Goal: Task Accomplishment & Management: Manage account settings

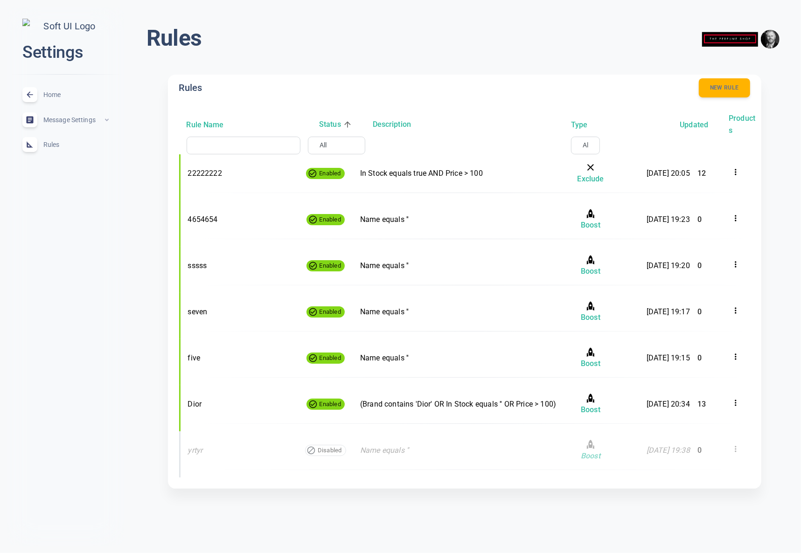
click at [327, 142] on body "close Settings Home expand_less Message Settings expand_less Rules expand_less …" at bounding box center [400, 256] width 801 height 526
click at [327, 142] on div at bounding box center [400, 276] width 801 height 553
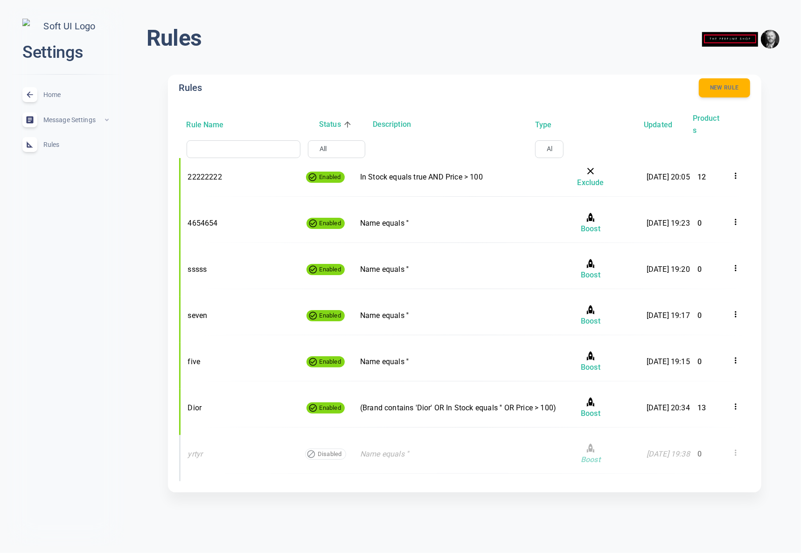
click at [127, 362] on div "Rules menu Rules New rule Rule Name Status Description Type Updated Products ​ …" at bounding box center [397, 261] width 808 height 522
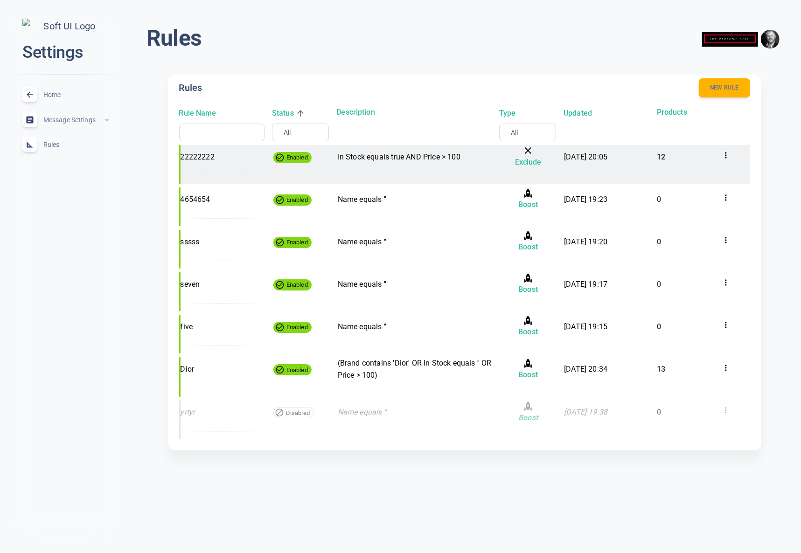
click at [729, 155] on icon at bounding box center [725, 155] width 9 height 9
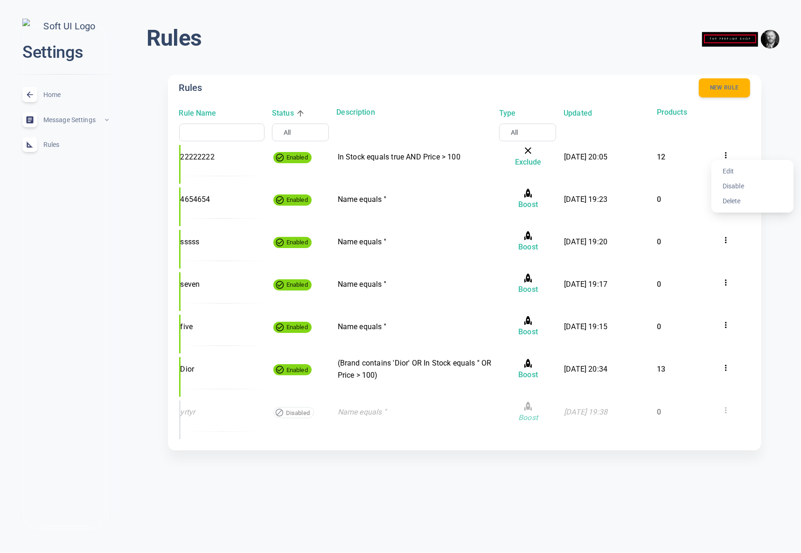
click at [728, 155] on div at bounding box center [400, 276] width 801 height 553
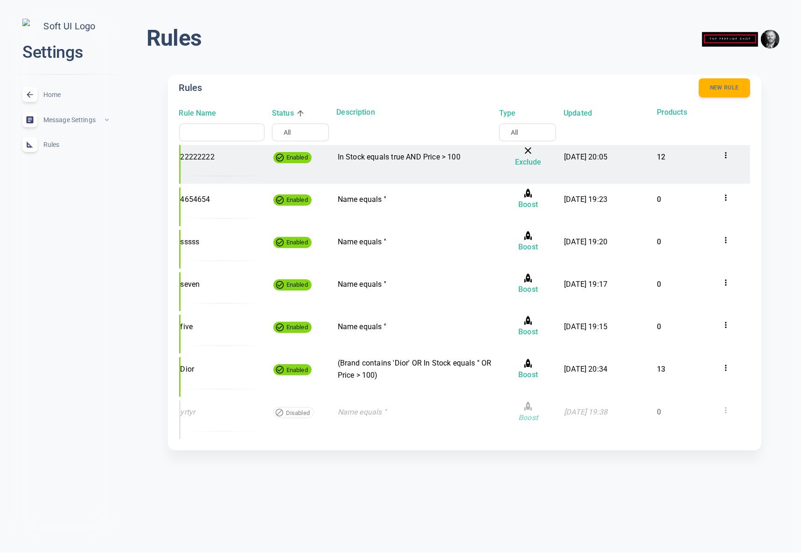
click at [699, 160] on p "12" at bounding box center [685, 157] width 57 height 12
click at [668, 160] on p "12" at bounding box center [685, 157] width 57 height 12
click at [725, 154] on icon at bounding box center [725, 155] width 9 height 9
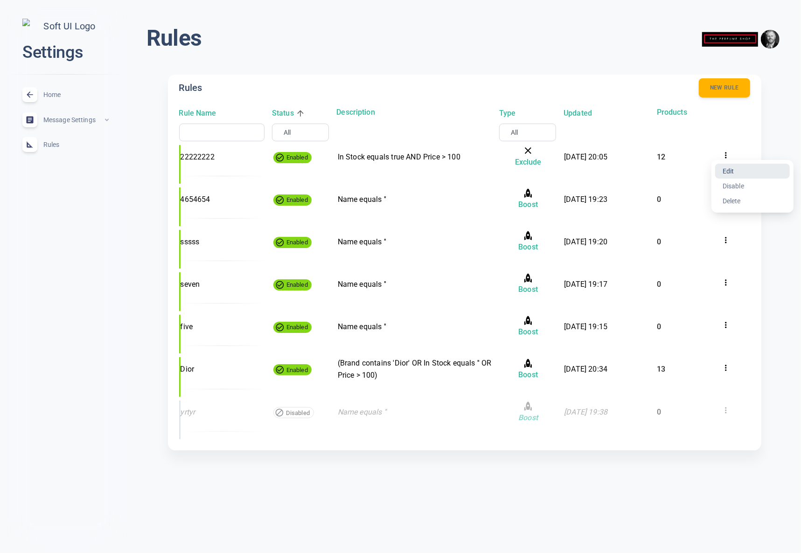
click at [730, 174] on li "Edit" at bounding box center [752, 171] width 75 height 15
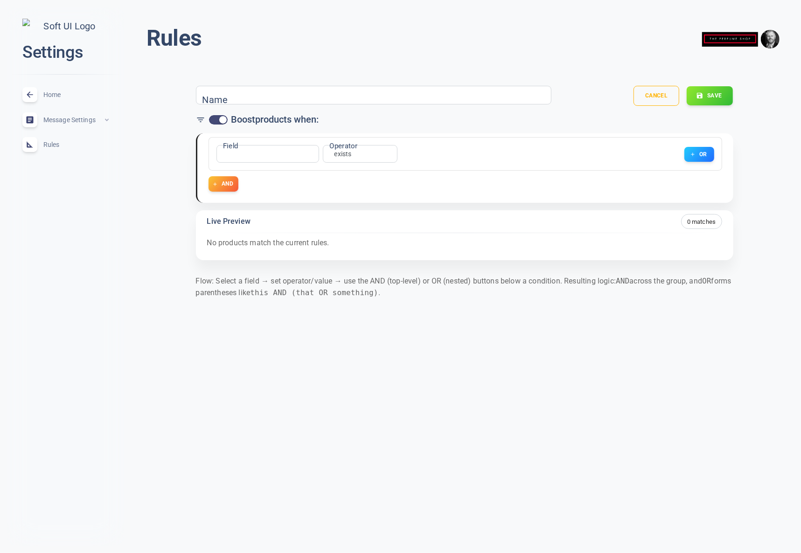
type input "22222222"
checkbox input "false"
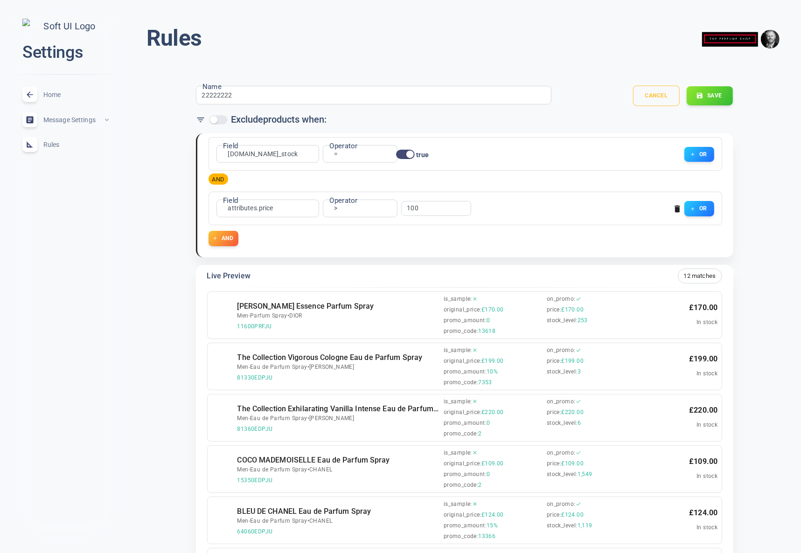
click at [655, 93] on button "Cancel" at bounding box center [656, 96] width 47 height 21
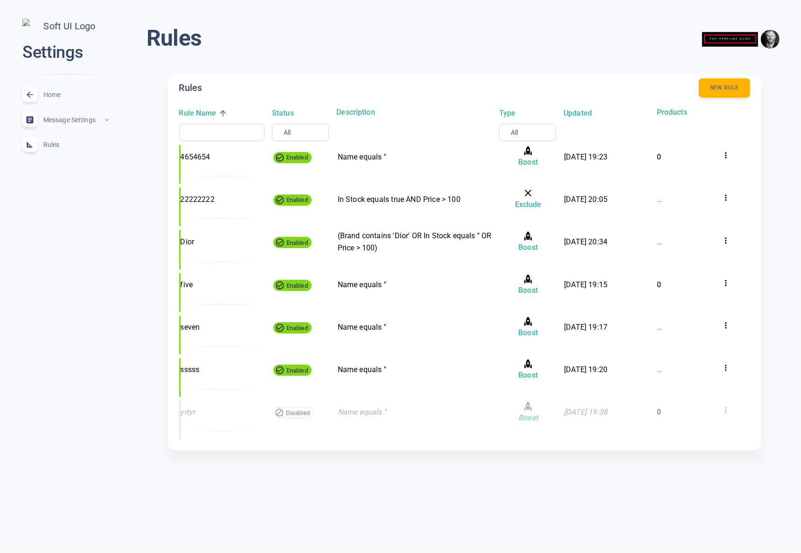
click at [86, 341] on div "close Settings Home expand_less Message Settings expand_less Rules expand_less" at bounding box center [65, 276] width 117 height 538
click at [524, 114] on h6 "Type" at bounding box center [521, 113] width 16 height 12
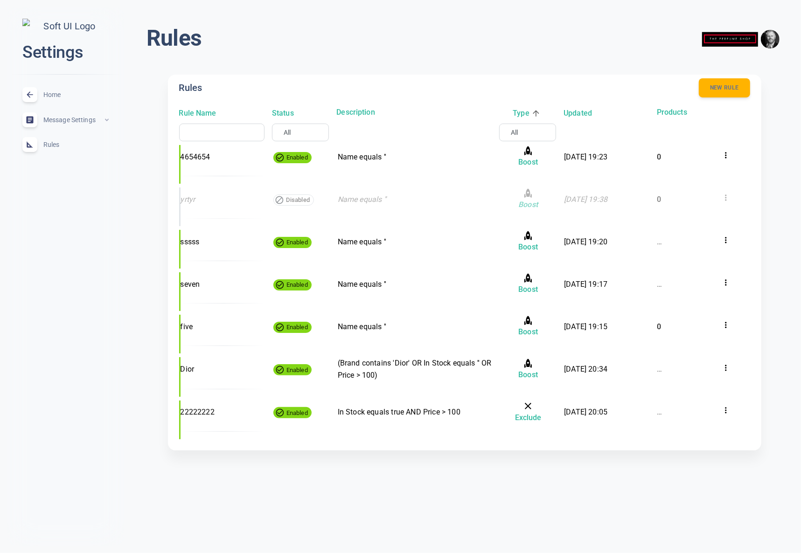
click at [526, 113] on h6 "Type" at bounding box center [521, 113] width 16 height 12
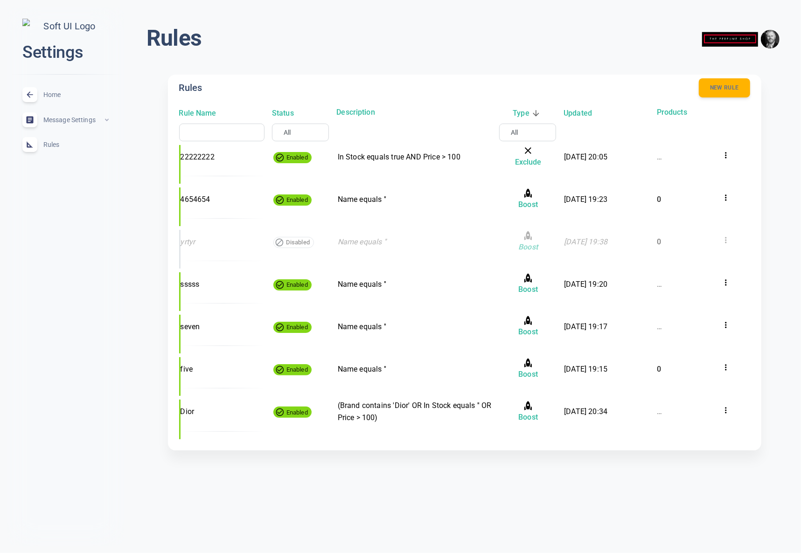
click at [524, 111] on h6 "Type" at bounding box center [521, 113] width 16 height 12
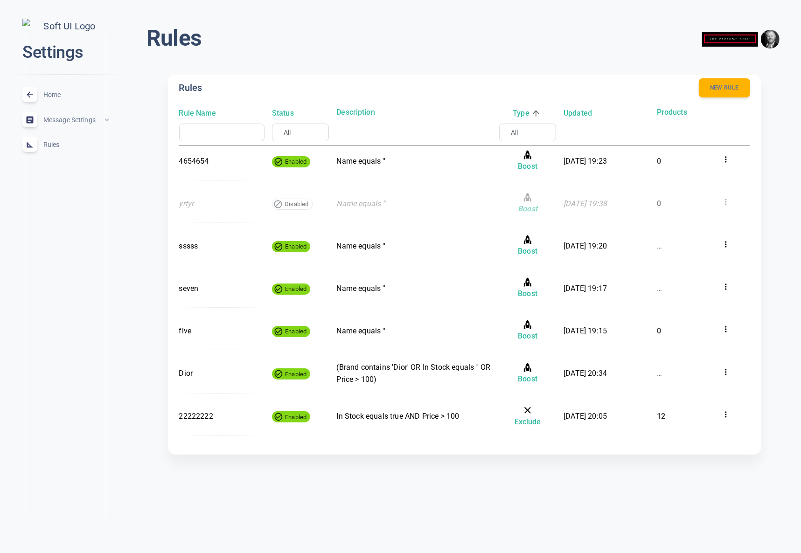
click at [146, 216] on div "Rules menu Rules New rule Rule Name Status Description Type Updated Products ​ …" at bounding box center [464, 245] width 673 height 477
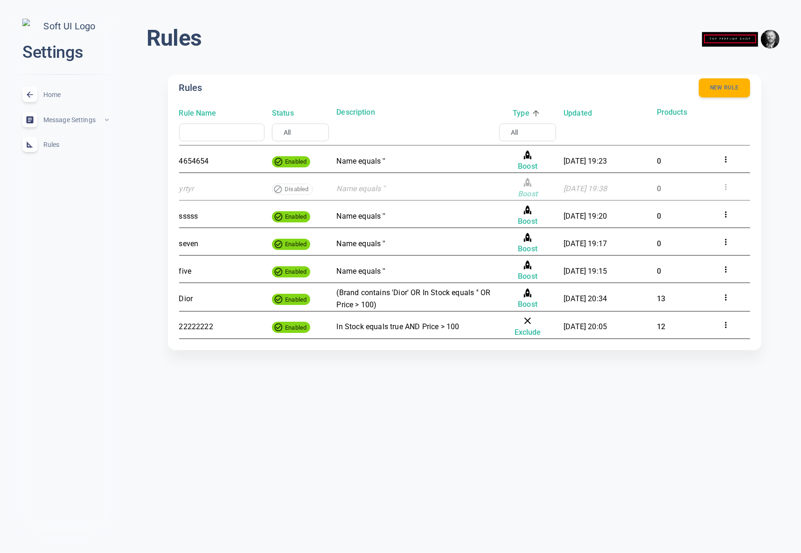
click at [443, 379] on div "Rules menu Rules New rule Rule Name Status Description Type Updated Products ​ …" at bounding box center [464, 193] width 673 height 373
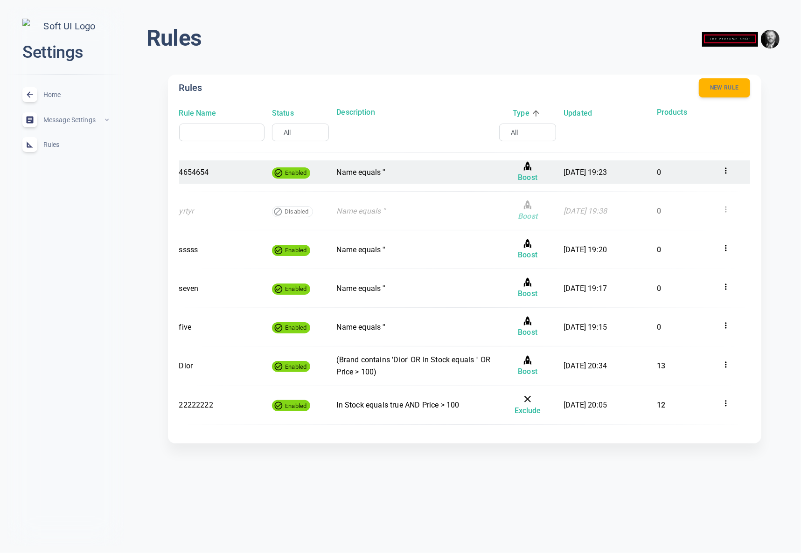
click at [357, 172] on p "Name equals ''" at bounding box center [413, 173] width 155 height 12
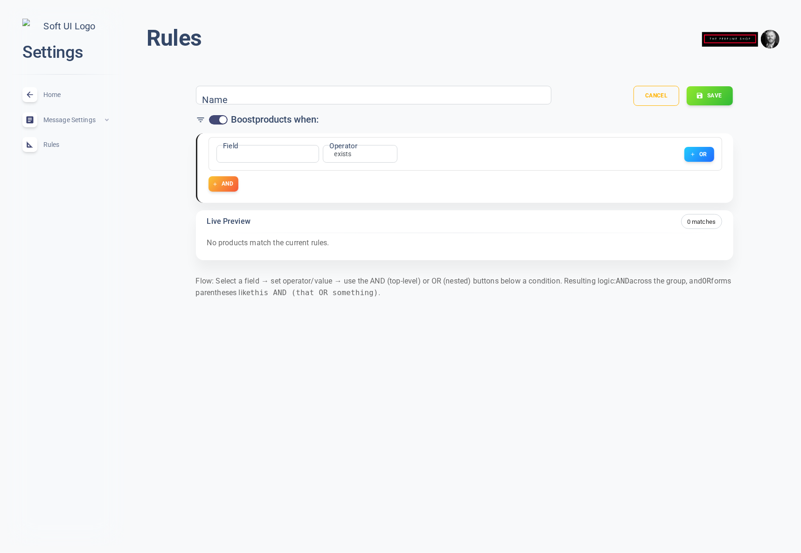
type input "4654654"
click at [662, 95] on button "Cancel" at bounding box center [656, 96] width 47 height 21
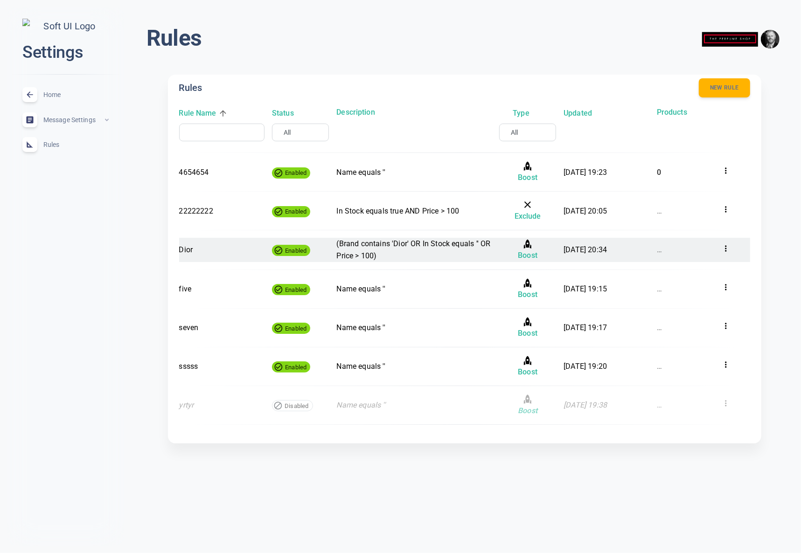
click at [384, 244] on p "(Brand contains 'Dior' OR In Stock equals '' OR Price > 100)" at bounding box center [413, 250] width 155 height 24
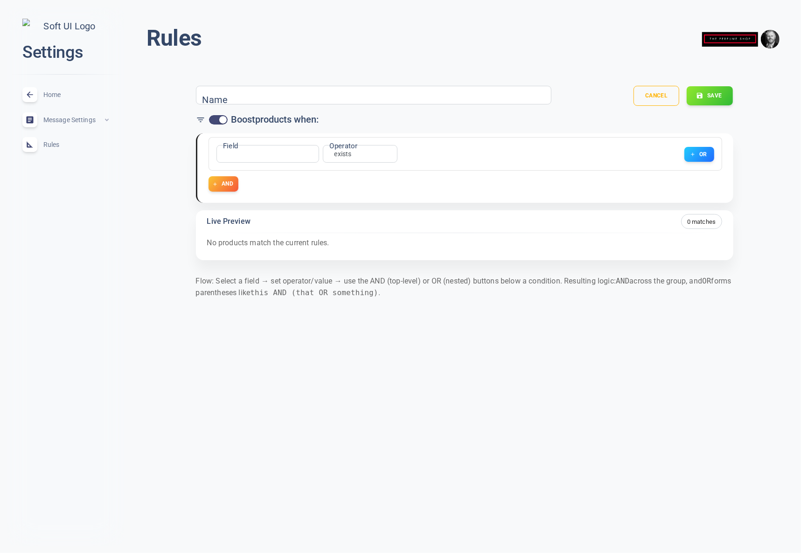
type input "Dior"
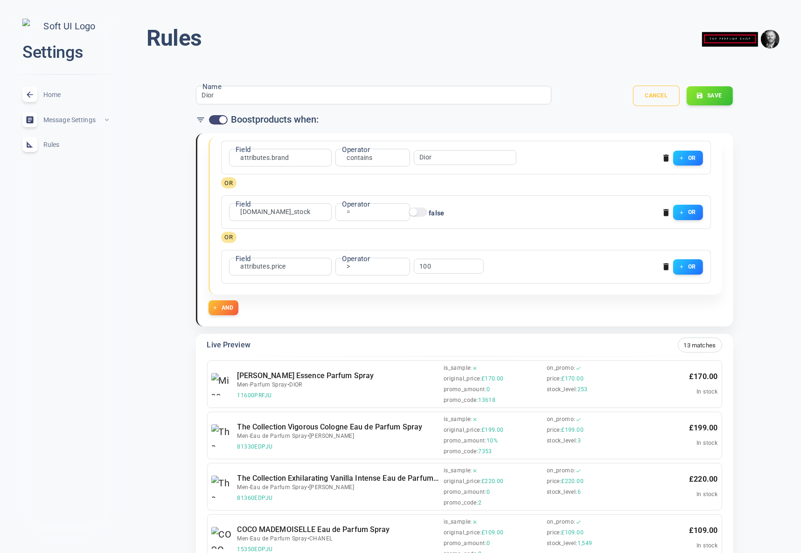
click at [659, 93] on button "Cancel" at bounding box center [656, 96] width 47 height 21
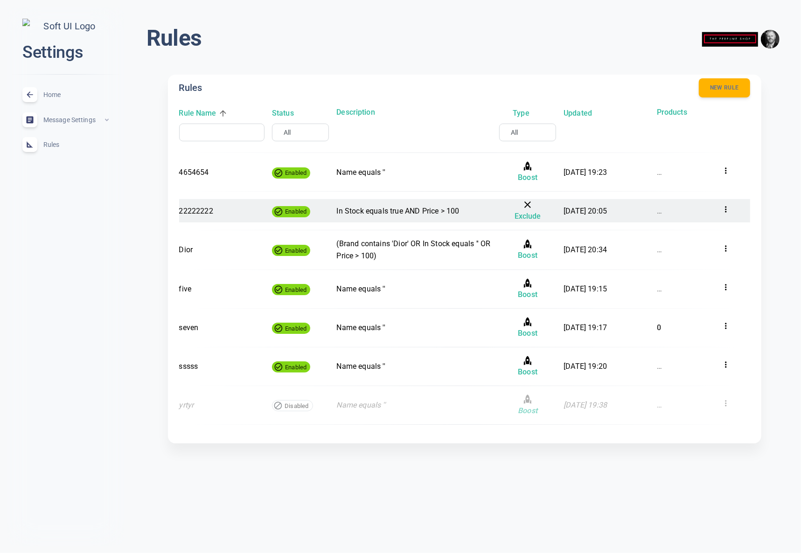
click at [436, 213] on p "In Stock equals true AND Price > 100" at bounding box center [413, 211] width 155 height 12
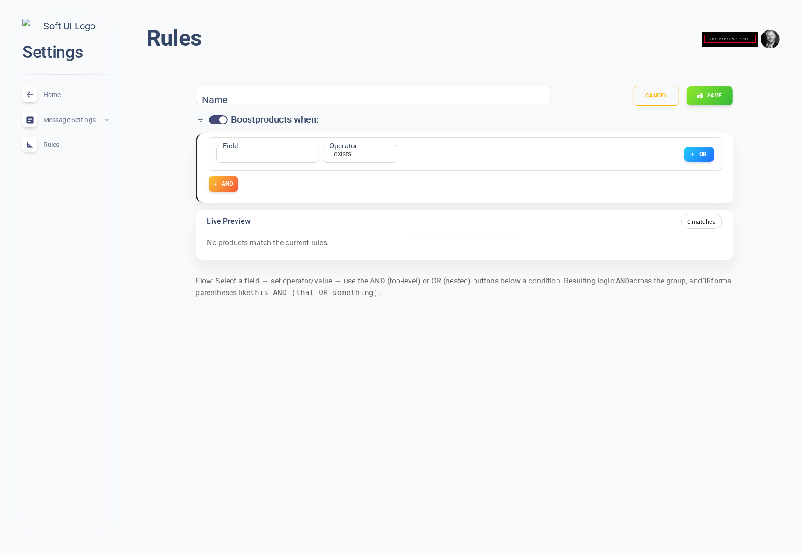
type input "22222222"
checkbox input "false"
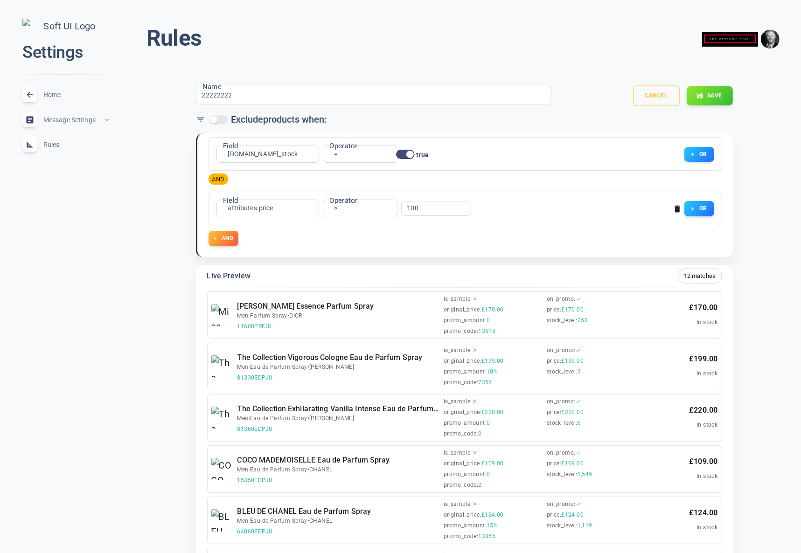
click at [650, 99] on button "Cancel" at bounding box center [656, 96] width 47 height 21
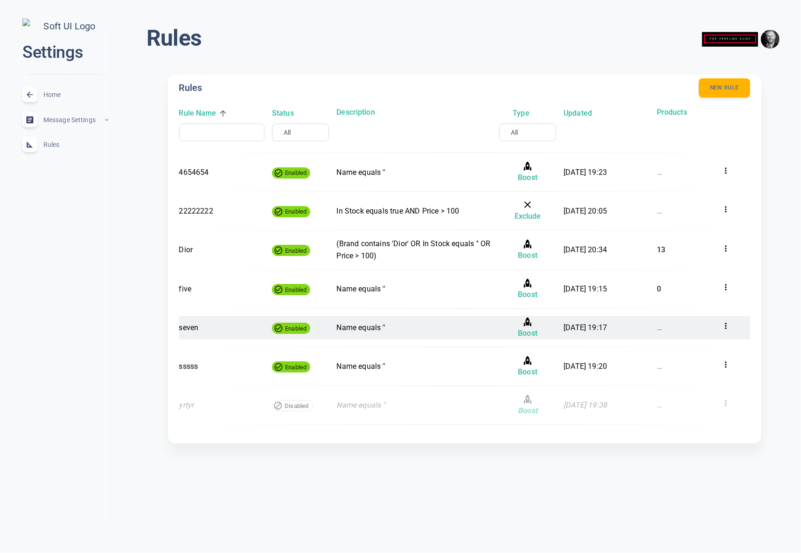
click at [379, 329] on p "Name equals ''" at bounding box center [413, 328] width 155 height 12
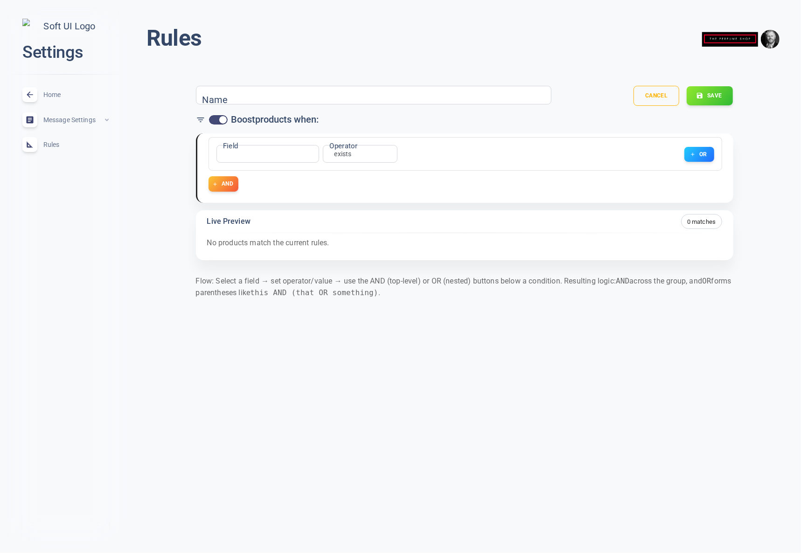
type input "seven"
click at [355, 156] on div "= equals Operator" at bounding box center [360, 154] width 75 height 18
click at [337, 151] on body "close Settings Home expand_less Message Settings expand_less Rules expand_less …" at bounding box center [400, 163] width 801 height 340
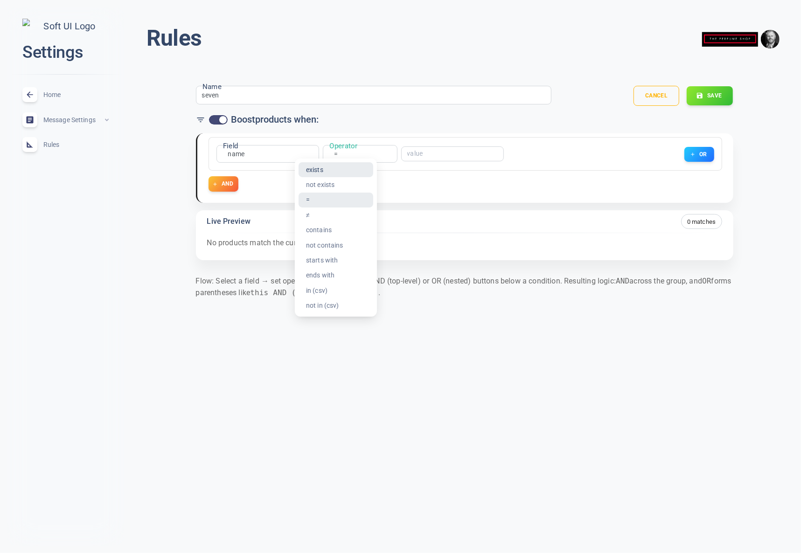
click at [331, 167] on li "exists" at bounding box center [336, 169] width 75 height 15
type input "exists"
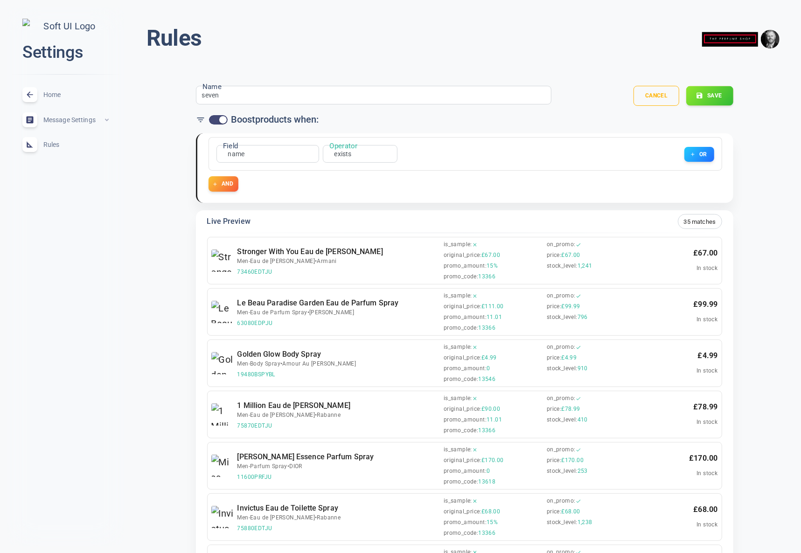
click at [716, 93] on button "Save" at bounding box center [709, 96] width 47 height 20
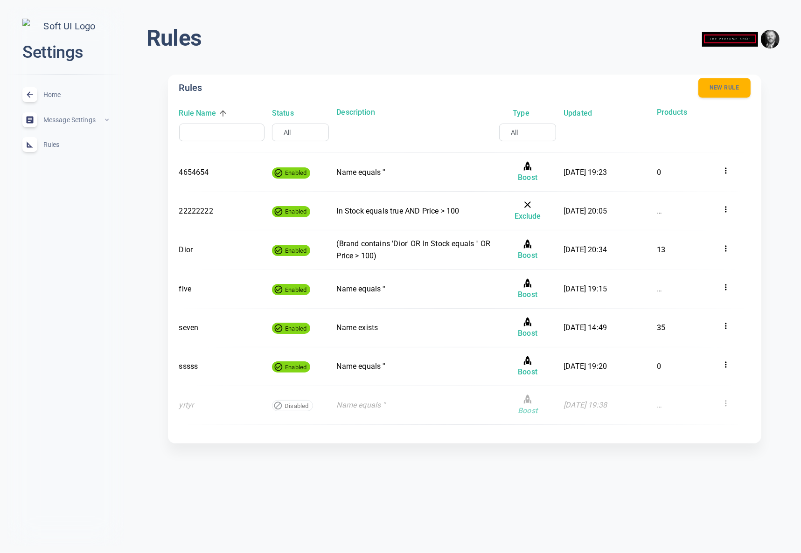
click at [721, 85] on button "New rule" at bounding box center [724, 88] width 52 height 20
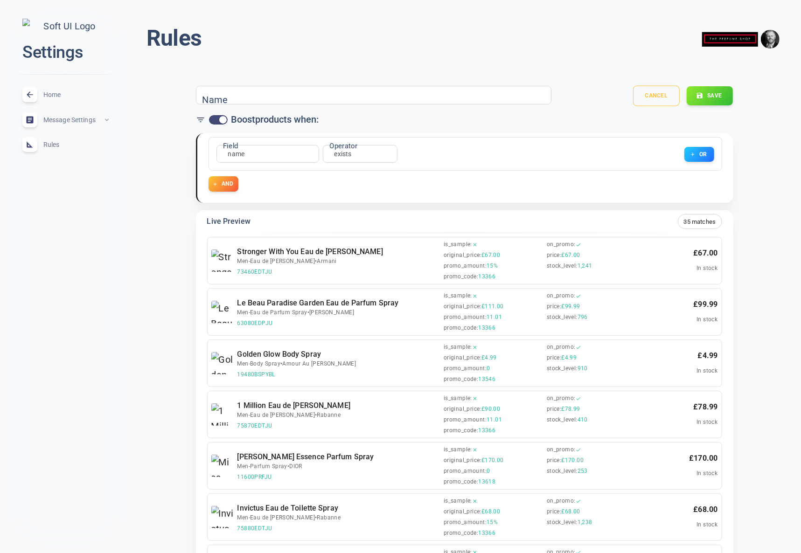
click at [663, 94] on button "Cancel" at bounding box center [656, 96] width 47 height 21
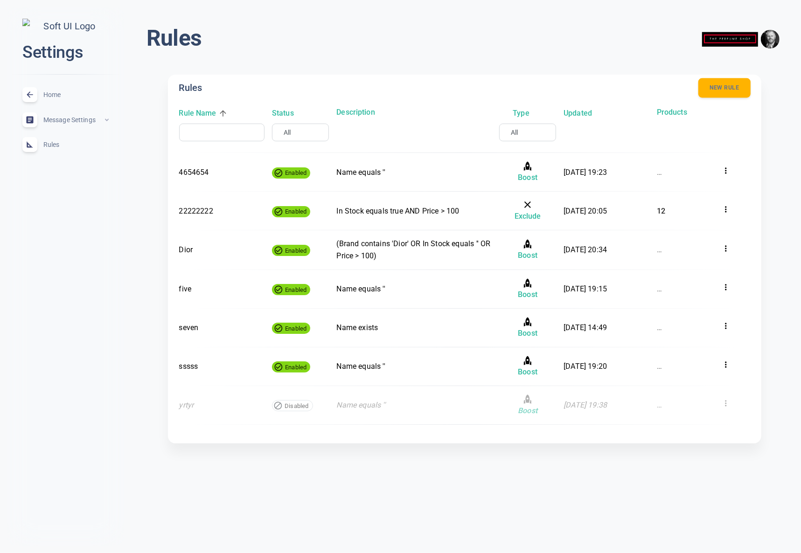
click at [730, 92] on button "New rule" at bounding box center [724, 88] width 52 height 20
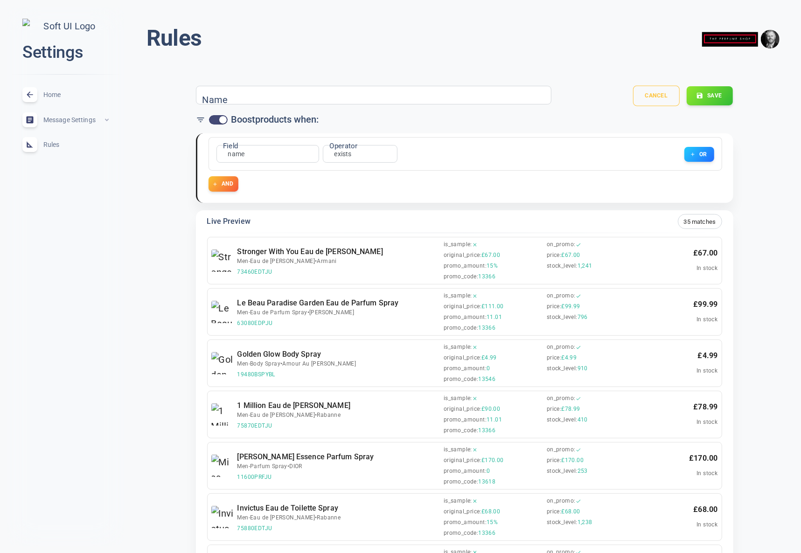
click at [653, 93] on button "Cancel" at bounding box center [656, 96] width 47 height 21
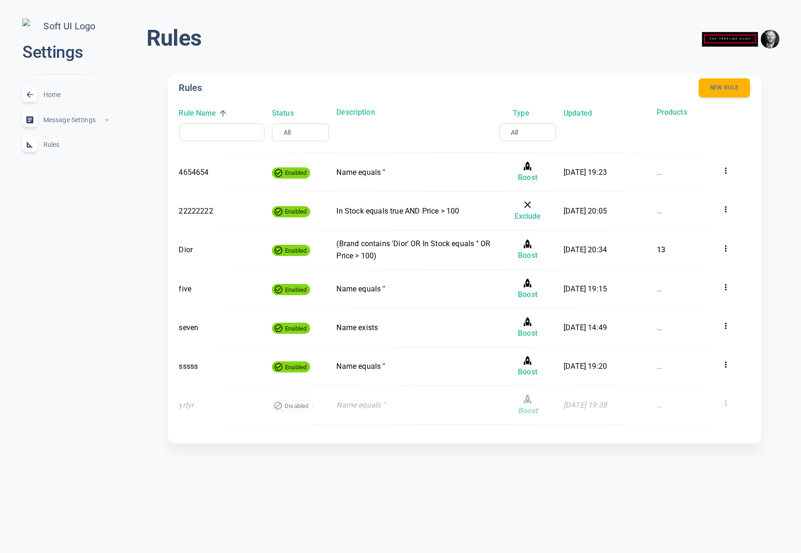
click at [40, 101] on div "Home expand_less" at bounding box center [66, 94] width 102 height 25
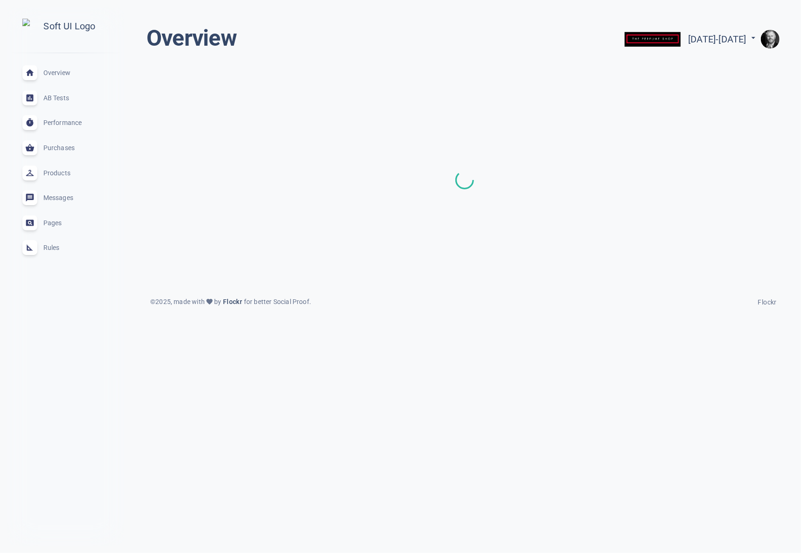
click at [46, 248] on span "Rules" at bounding box center [76, 248] width 67 height 0
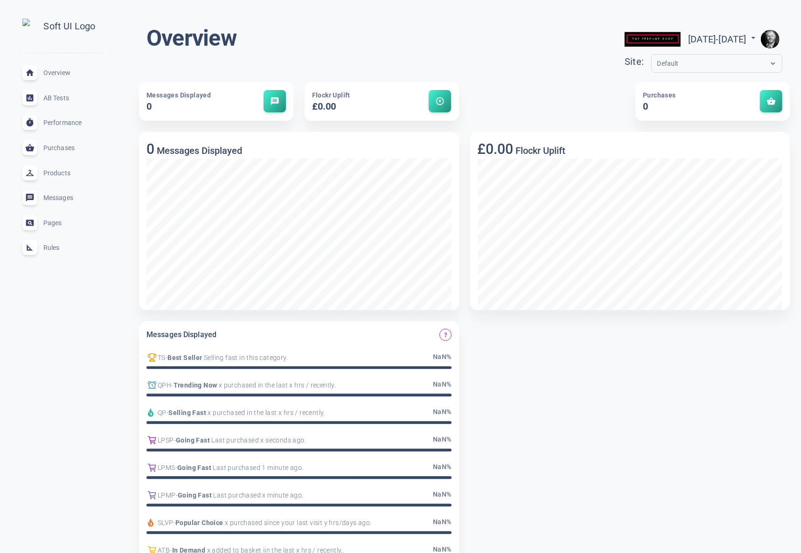
click at [61, 249] on div "Rules expand_less" at bounding box center [66, 248] width 102 height 25
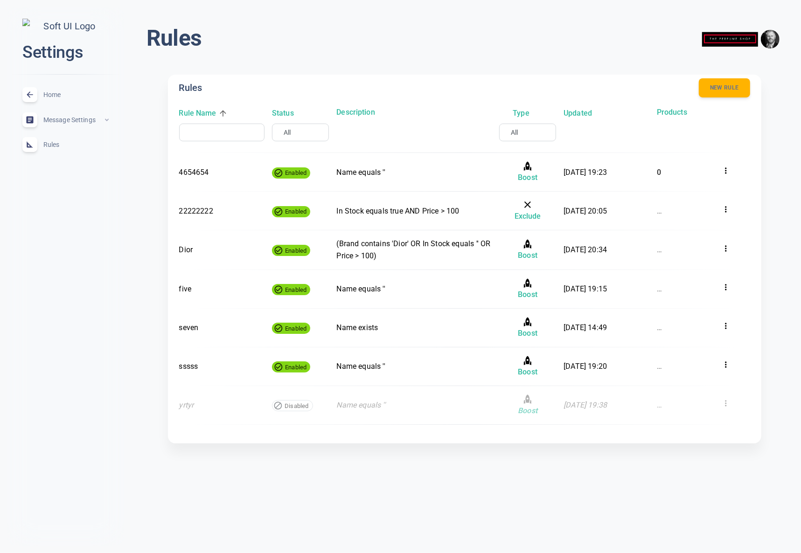
click at [788, 197] on div "Rules menu Rules New rule Rule Name Status Description Type Updated Products ​ …" at bounding box center [464, 240] width 673 height 466
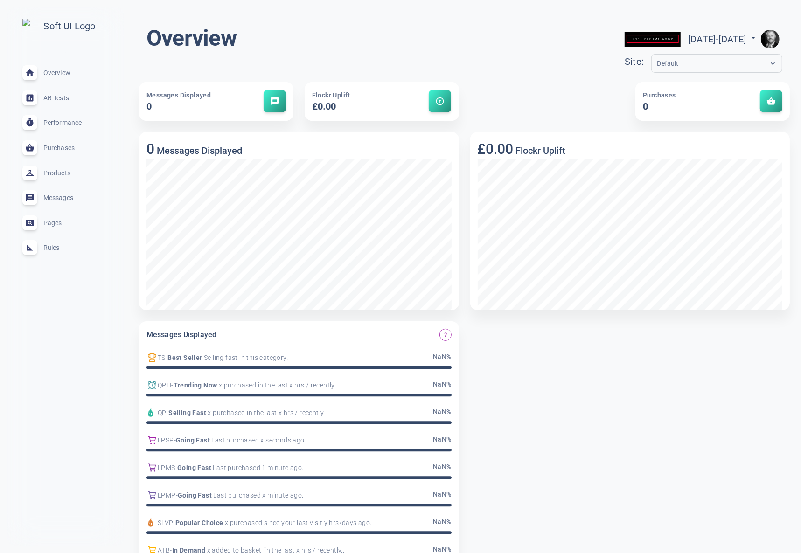
click at [52, 248] on span "Rules" at bounding box center [76, 248] width 67 height 0
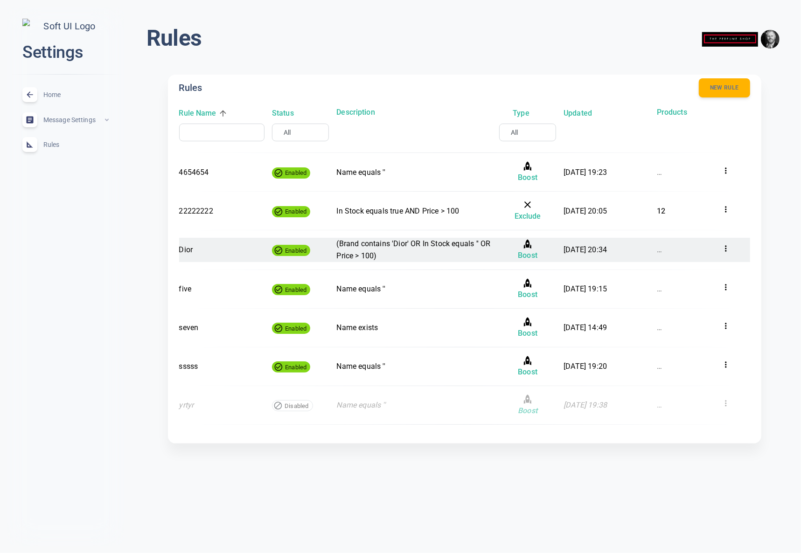
click at [631, 252] on p "[DATE] 20:34" at bounding box center [607, 250] width 86 height 12
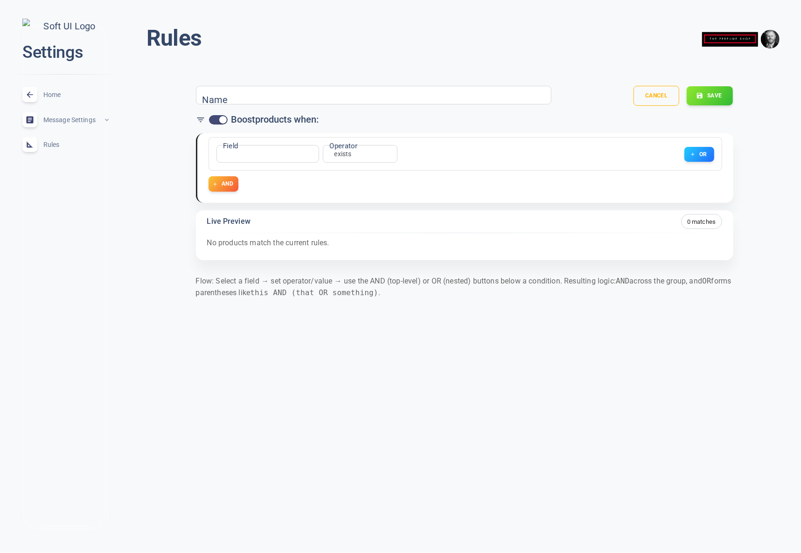
type input "Dior"
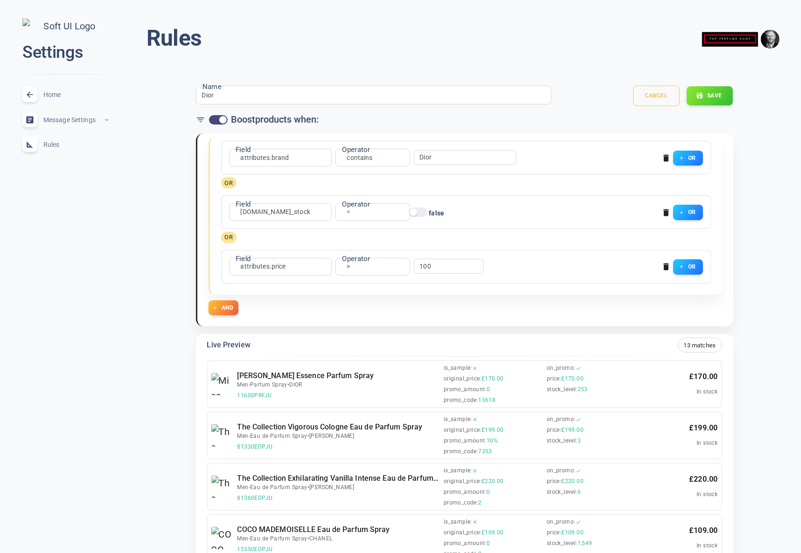
click at [660, 88] on button "Cancel" at bounding box center [656, 96] width 47 height 21
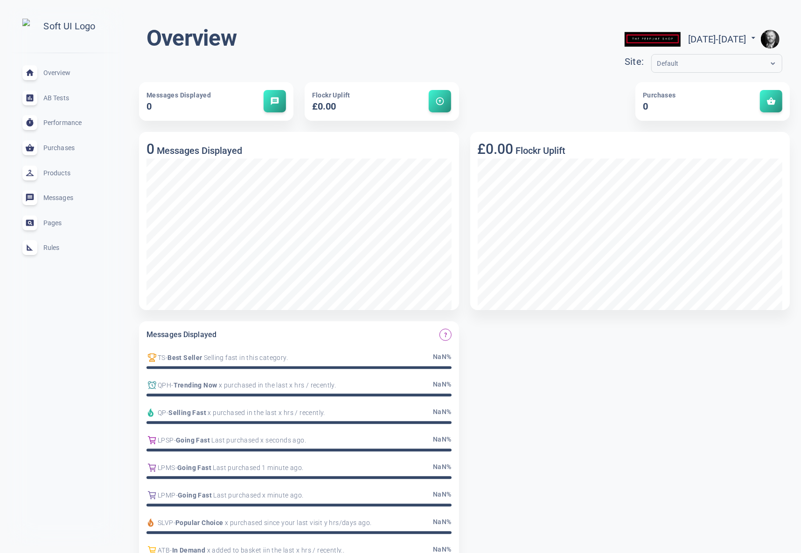
click at [48, 248] on span "Rules" at bounding box center [76, 248] width 67 height 0
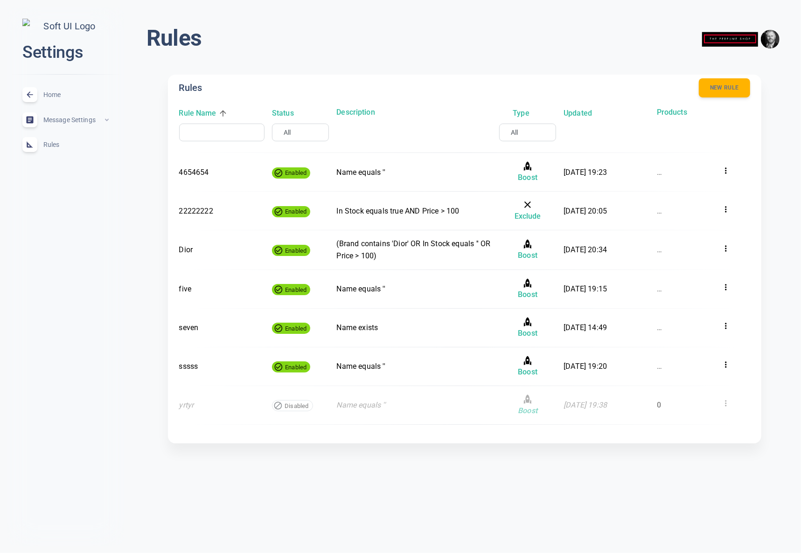
click at [787, 289] on div "Rules menu Rules New rule Rule Name Status Description Type Updated Products ​ …" at bounding box center [464, 240] width 673 height 466
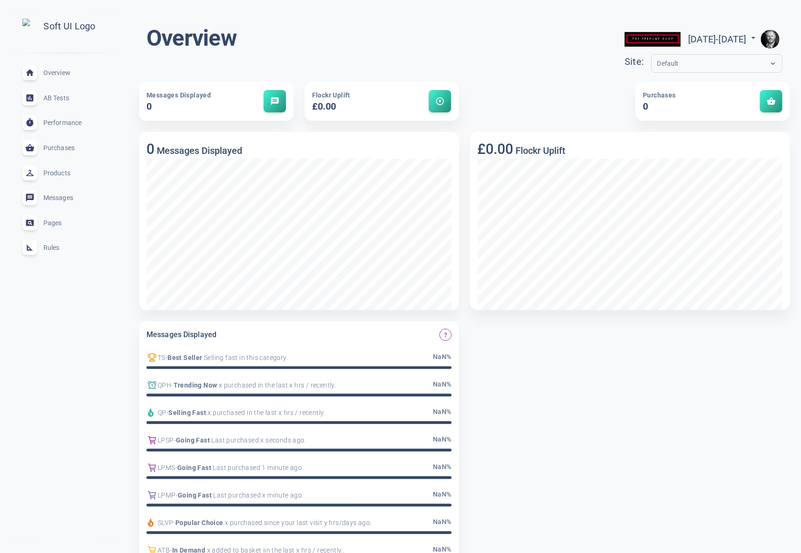
drag, startPoint x: 48, startPoint y: 248, endPoint x: 161, endPoint y: 235, distance: 113.6
click at [48, 248] on span "Rules" at bounding box center [76, 248] width 67 height 0
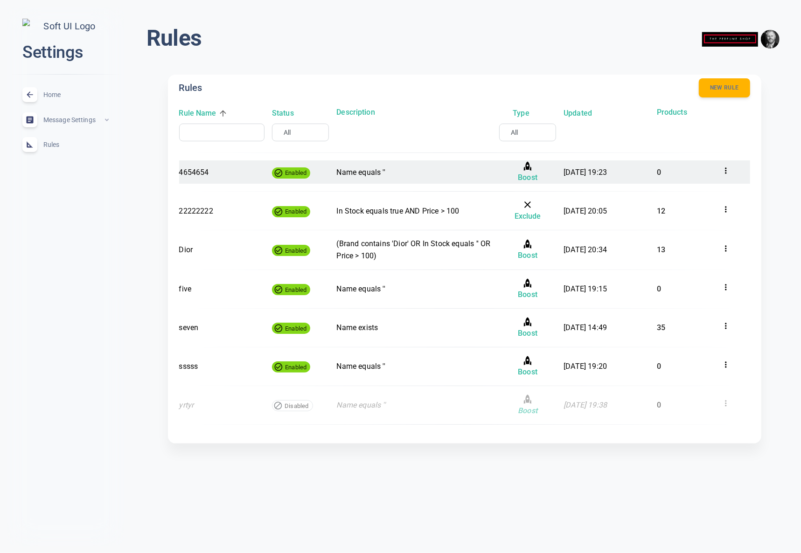
click at [724, 170] on icon at bounding box center [725, 170] width 9 height 9
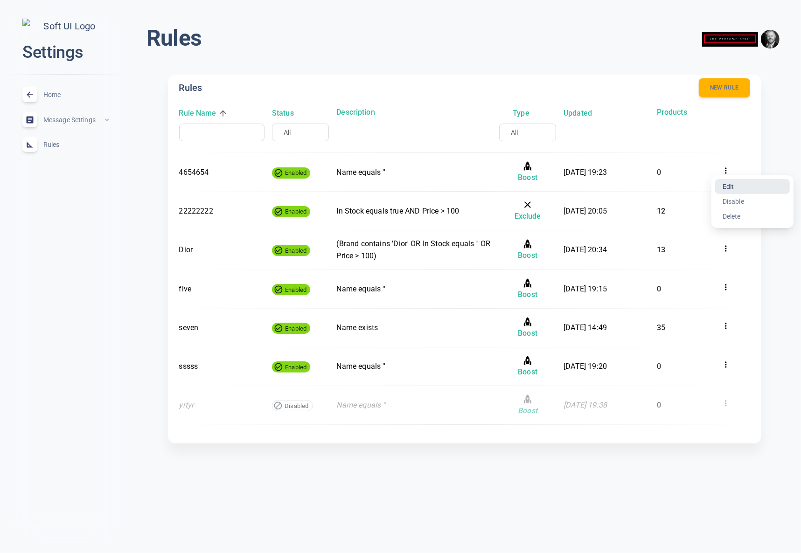
click at [736, 189] on li "Edit" at bounding box center [752, 186] width 75 height 15
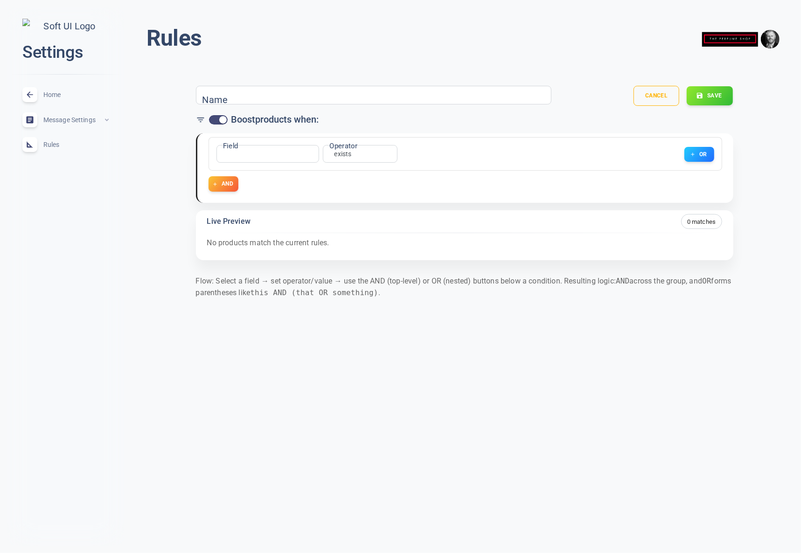
type input "4654654"
click at [240, 153] on body "close Settings Home expand_less Message Settings expand_less Rules expand_less …" at bounding box center [400, 163] width 801 height 340
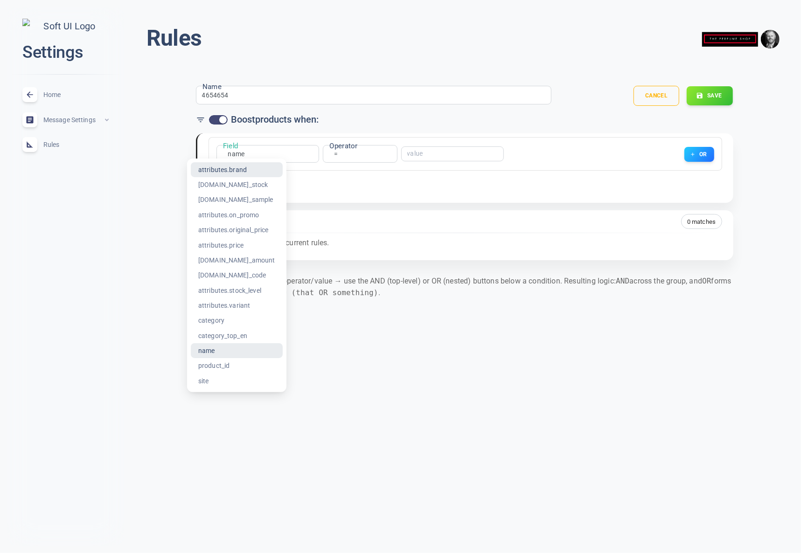
click at [241, 167] on li "attributes.brand" at bounding box center [237, 169] width 92 height 15
type input "attributes.brand"
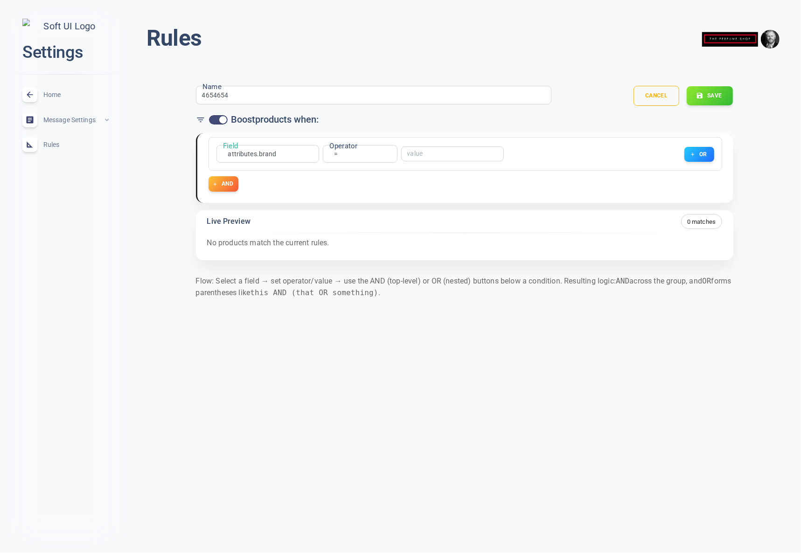
click at [337, 153] on body "close Settings Home expand_less Message Settings expand_less Rules expand_less …" at bounding box center [400, 163] width 801 height 340
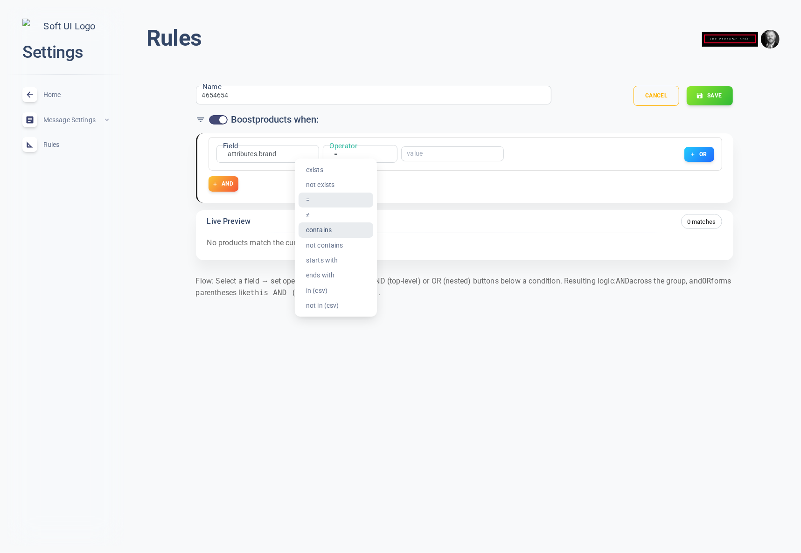
drag, startPoint x: 328, startPoint y: 229, endPoint x: 428, endPoint y: 175, distance: 113.7
click at [328, 228] on li "contains" at bounding box center [336, 230] width 75 height 15
type input "contains"
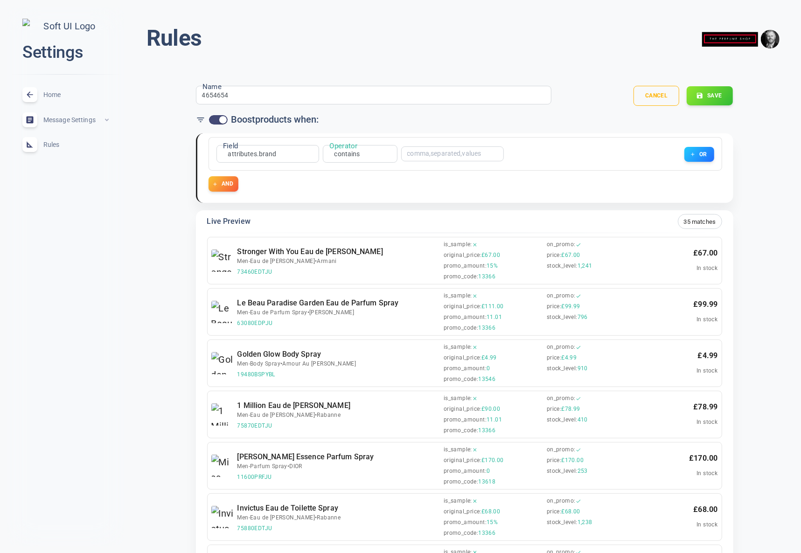
click at [433, 153] on input "text" at bounding box center [444, 154] width 75 height 7
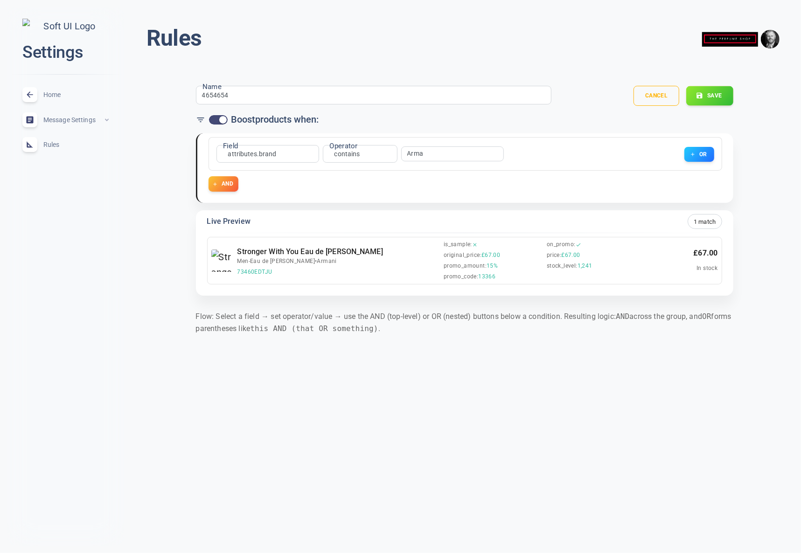
type input "Arma"
click at [709, 99] on button "Save" at bounding box center [709, 96] width 47 height 20
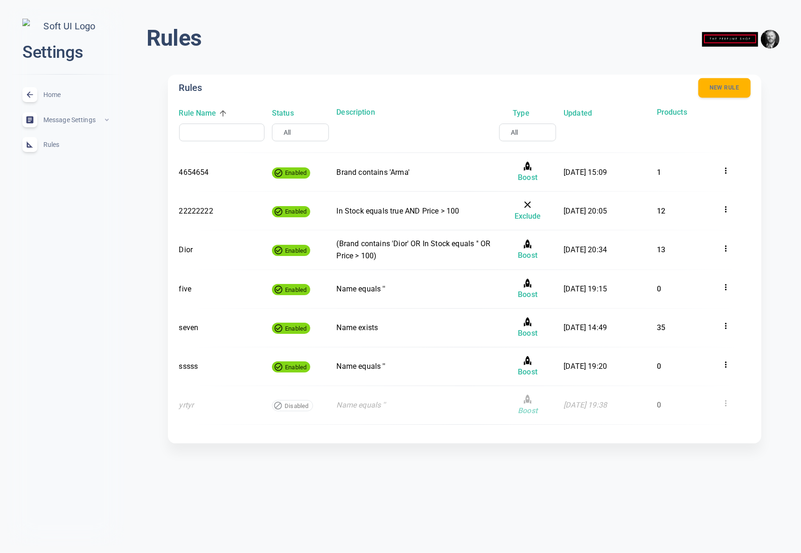
click at [721, 86] on button "New rule" at bounding box center [724, 88] width 52 height 20
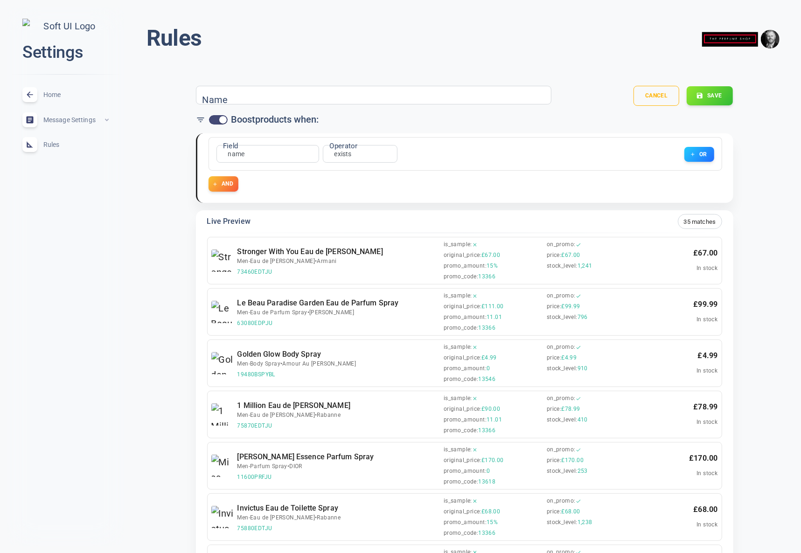
click at [248, 92] on input "Name" at bounding box center [239, 95] width 75 height 10
type input "all"
click at [715, 89] on button "Save" at bounding box center [709, 96] width 47 height 20
